Goal: Task Accomplishment & Management: Complete application form

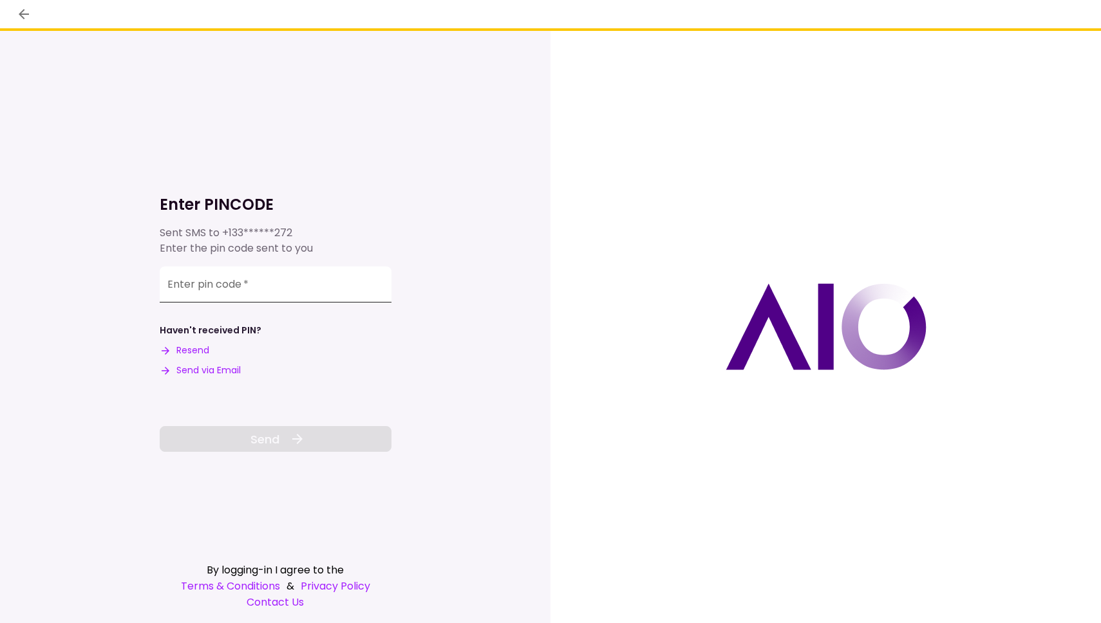
click at [289, 275] on input "Enter pin code   *" at bounding box center [276, 284] width 232 height 36
paste input "******"
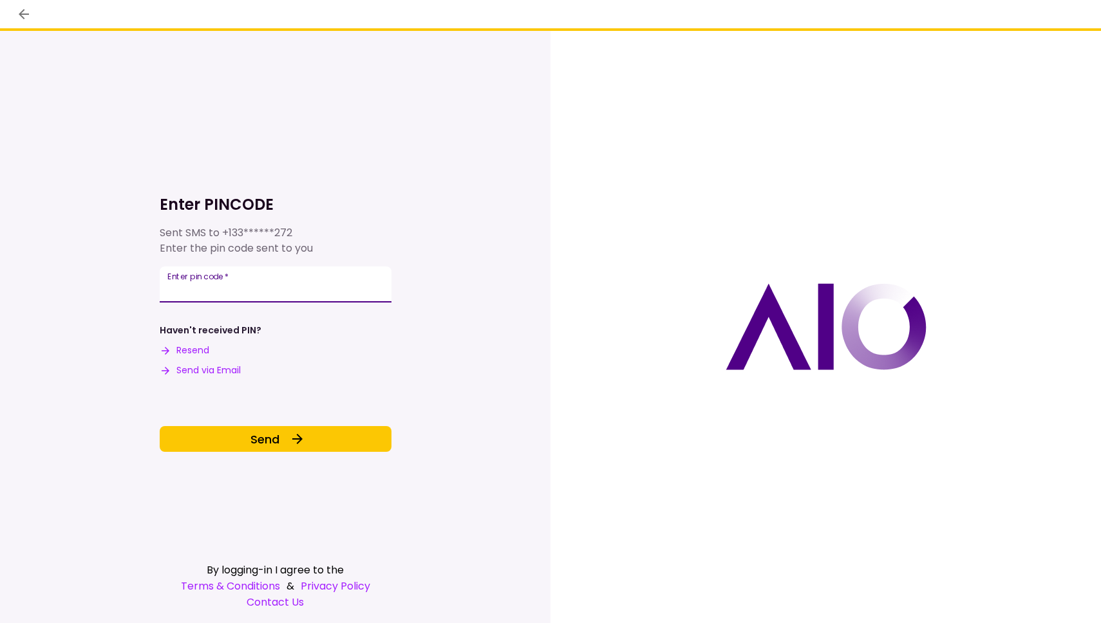
type input "******"
click at [233, 452] on div "Enter PINCODE Sent SMS to +133******272 Enter the pin code sent to you Enter pi…" at bounding box center [276, 327] width 232 height 592
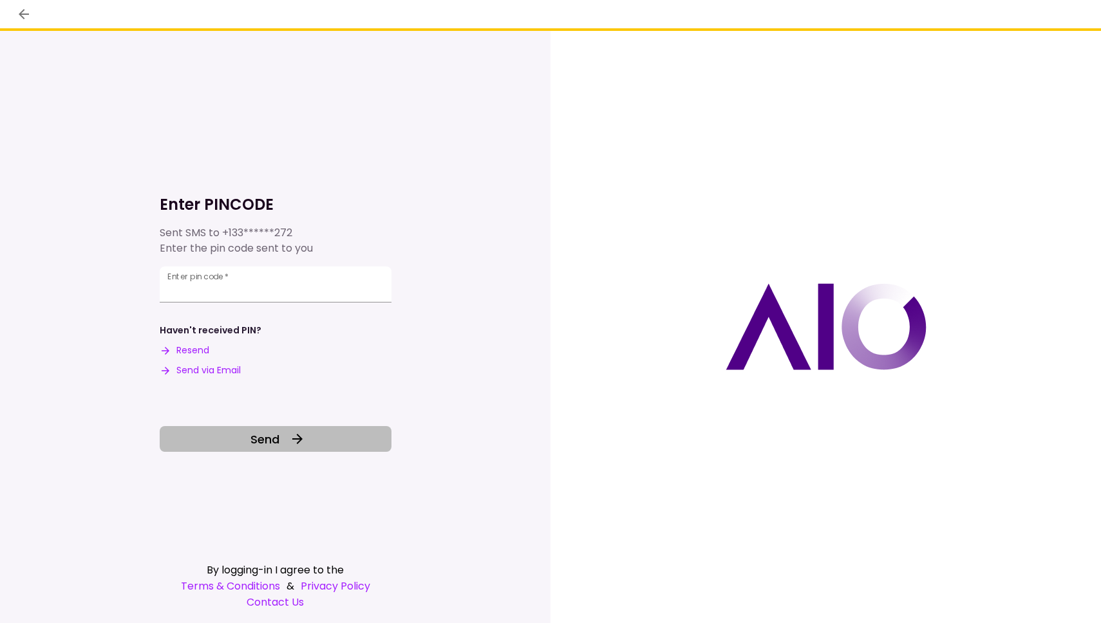
click at [242, 443] on button "Send" at bounding box center [276, 439] width 232 height 26
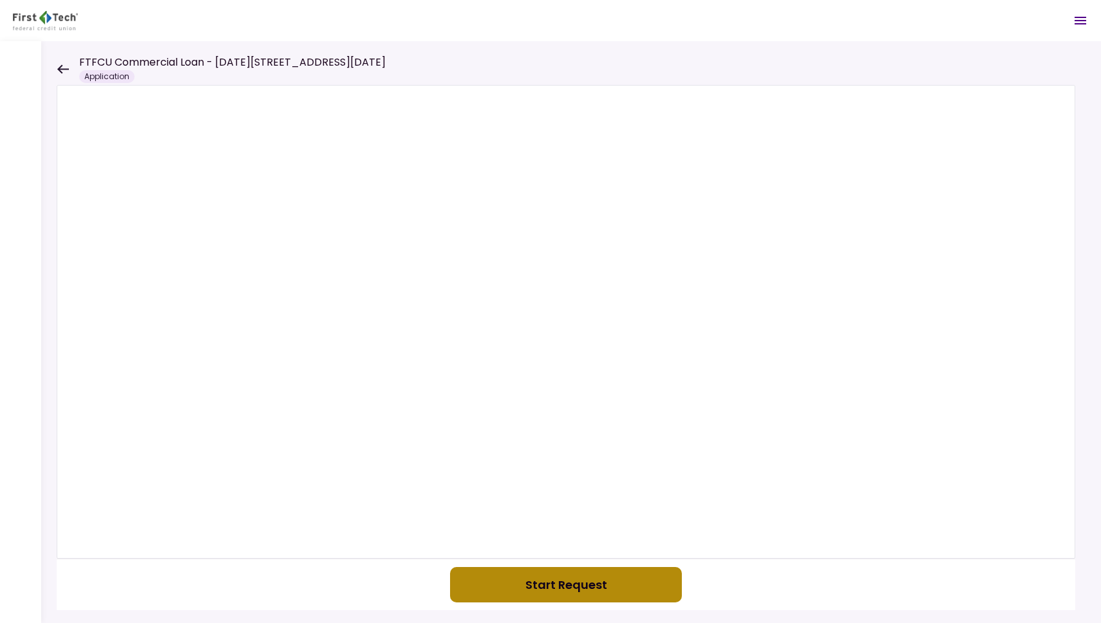
click at [528, 583] on button "Start Request" at bounding box center [566, 584] width 232 height 35
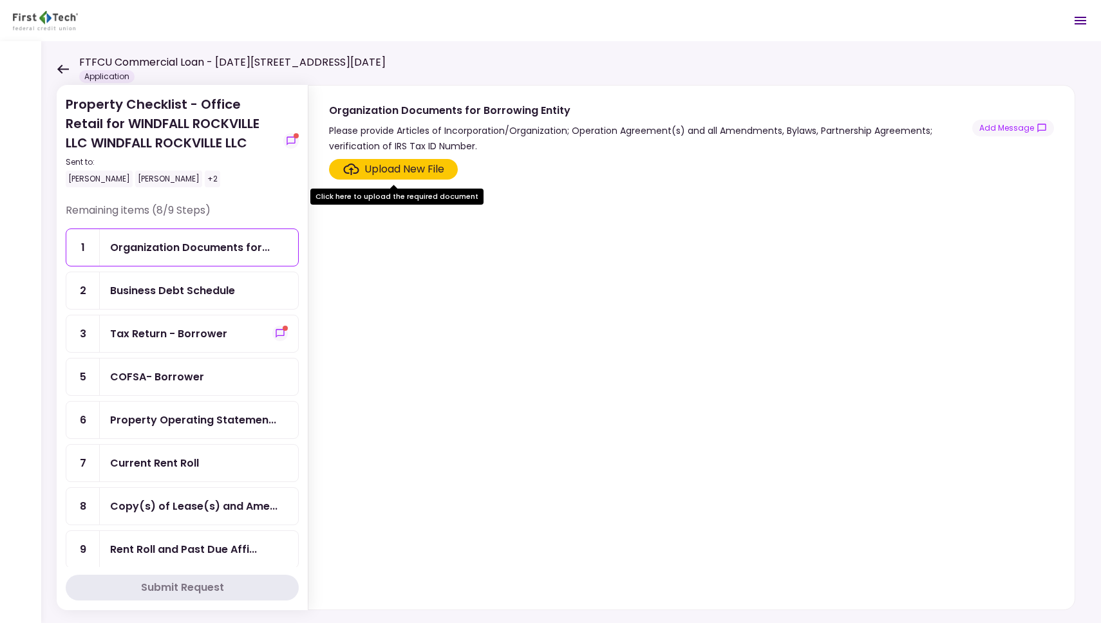
click at [221, 261] on div "Organization Documents for..." at bounding box center [199, 247] width 198 height 37
click at [222, 288] on div "Business Debt Schedule" at bounding box center [172, 291] width 125 height 16
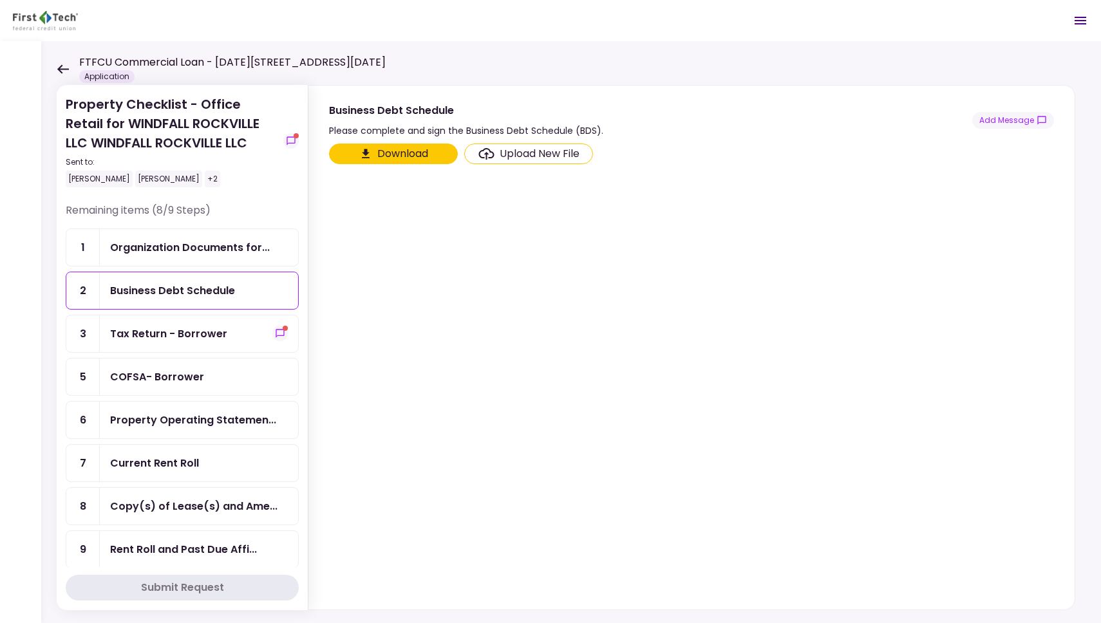
click at [216, 317] on div "Tax Return - Borrower" at bounding box center [199, 333] width 198 height 37
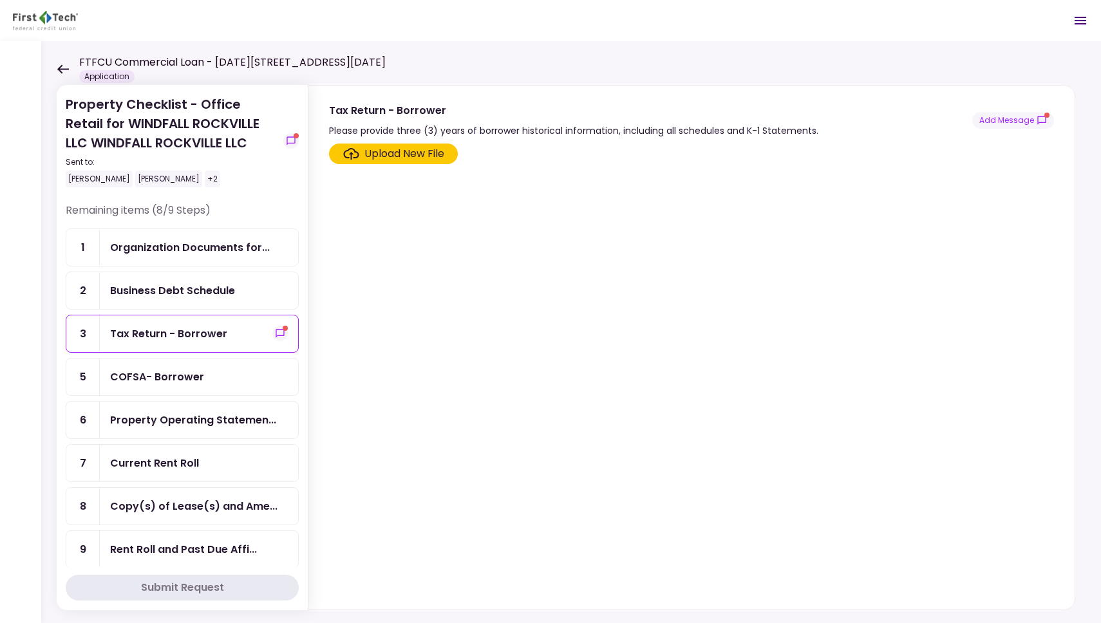
click at [222, 316] on div "Tax Return - Borrower" at bounding box center [199, 333] width 198 height 37
click at [275, 331] on icon "show-messages" at bounding box center [280, 333] width 10 height 10
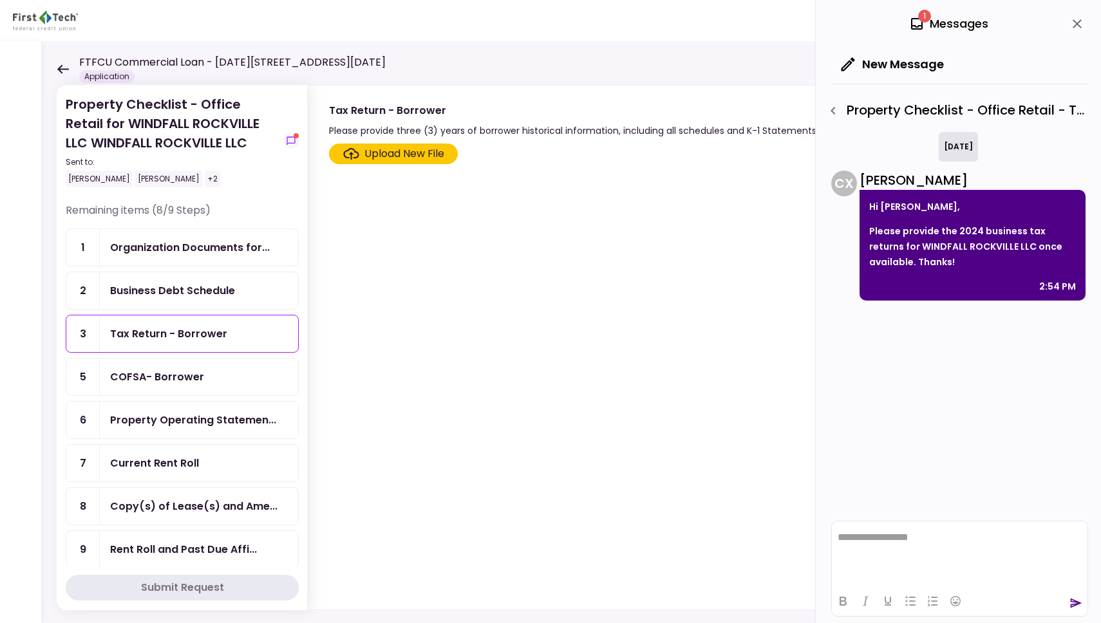
click at [418, 142] on div "Upload New File" at bounding box center [691, 373] width 766 height 471
click at [418, 143] on div "Upload New File" at bounding box center [691, 373] width 766 height 471
click at [422, 148] on div "Upload New File" at bounding box center [404, 153] width 80 height 15
click at [0, 0] on input "Upload New File" at bounding box center [0, 0] width 0 height 0
click at [156, 253] on div "Organization Documents for..." at bounding box center [190, 247] width 160 height 16
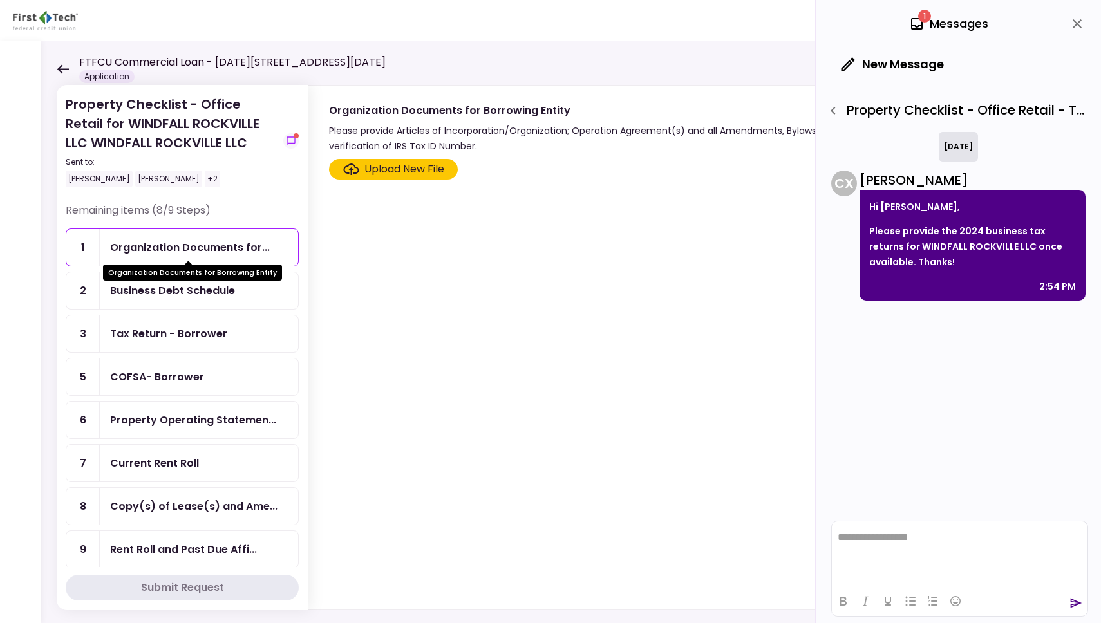
click at [156, 253] on div "Organization Documents for..." at bounding box center [190, 247] width 160 height 16
